Goal: Information Seeking & Learning: Check status

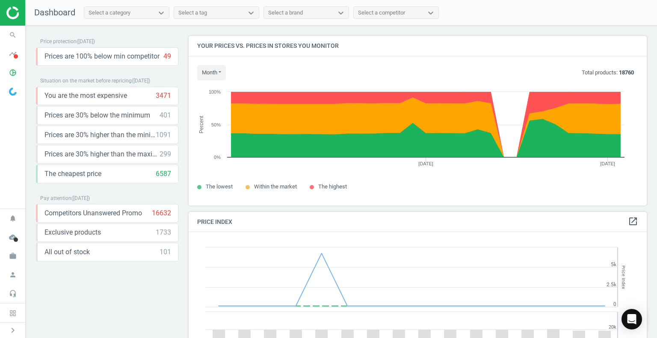
scroll to position [210, 465]
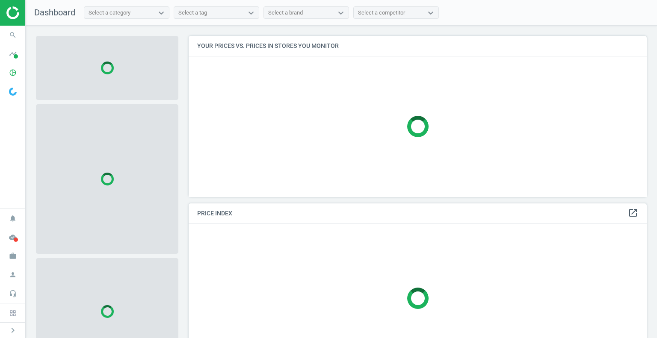
scroll to position [174, 465]
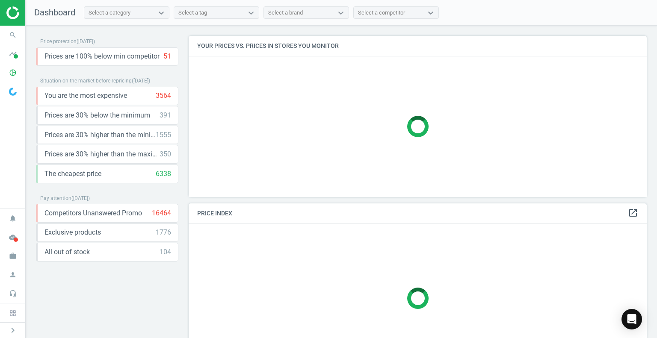
click at [137, 12] on div "Select a category" at bounding box center [118, 12] width 69 height 11
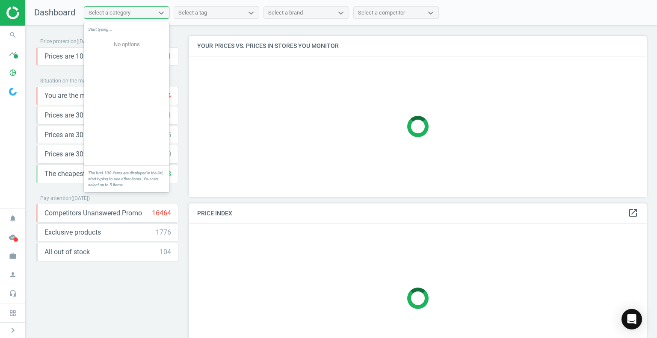
click at [137, 12] on div "Select a category" at bounding box center [118, 12] width 69 height 11
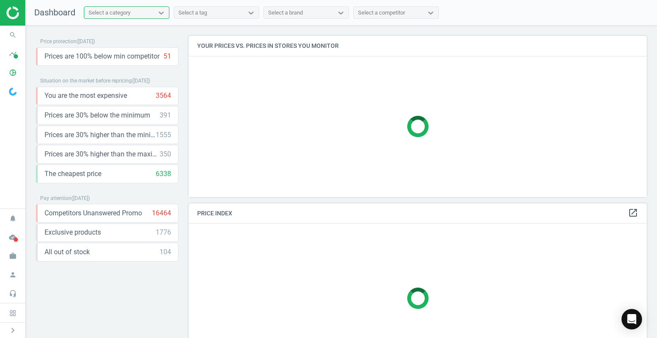
click at [115, 293] on div "Price protection ( 22.08.25 ) Prices are 100% below min competitor 51 keyboard_…" at bounding box center [107, 184] width 142 height 296
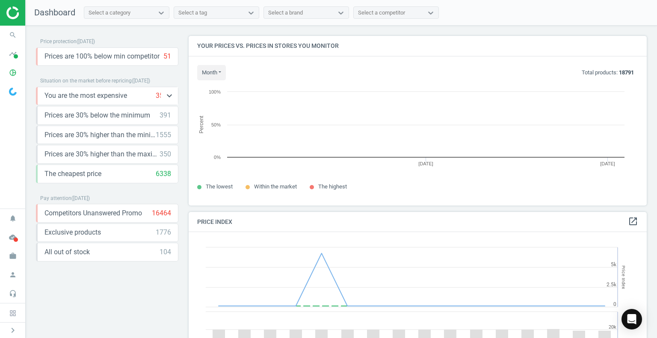
scroll to position [183, 465]
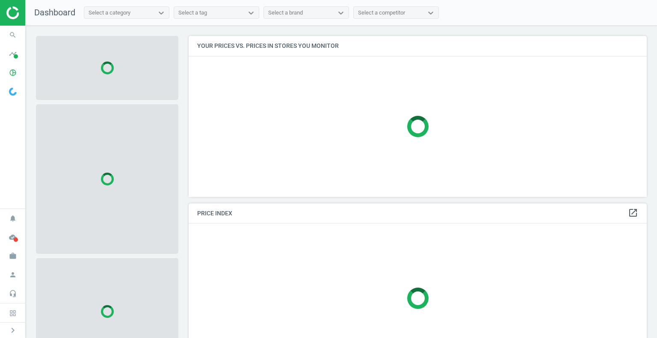
scroll to position [174, 465]
click at [7, 239] on icon "cloud_done" at bounding box center [13, 237] width 16 height 16
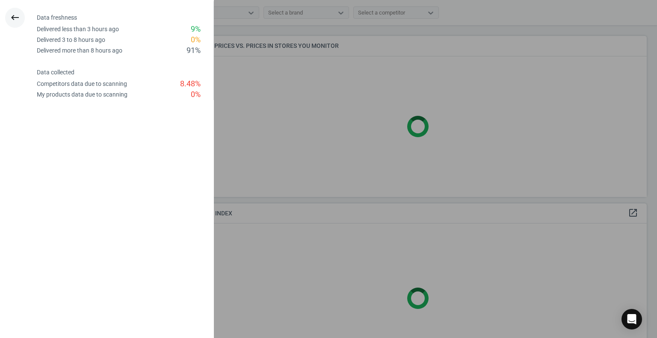
click at [12, 12] on icon "keyboard_backspace" at bounding box center [15, 17] width 10 height 10
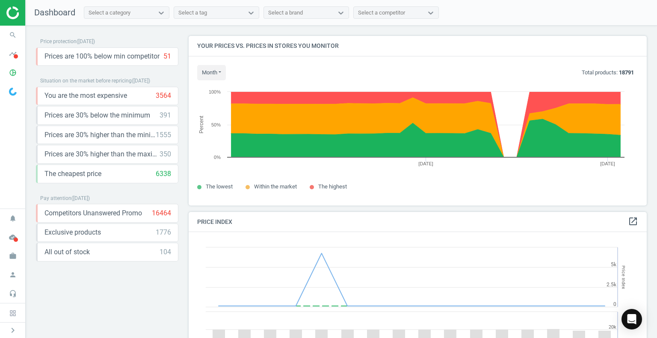
scroll to position [183, 465]
